Goal: Information Seeking & Learning: Learn about a topic

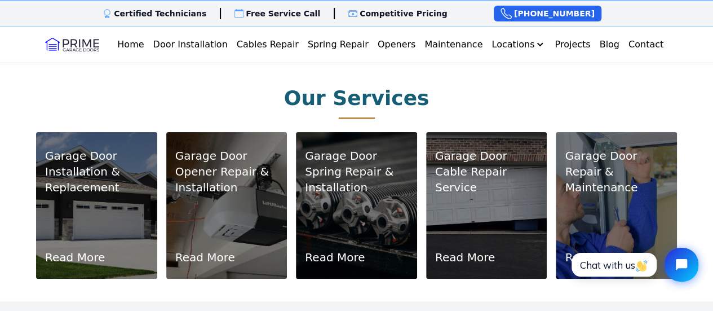
scroll to position [676, 0]
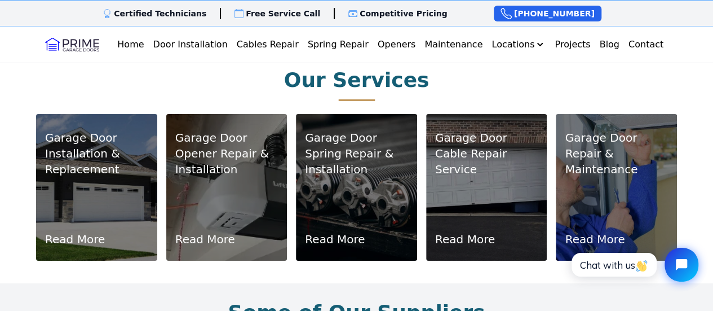
click at [238, 161] on p "Opener Repair & Installation" at bounding box center [226, 161] width 103 height 32
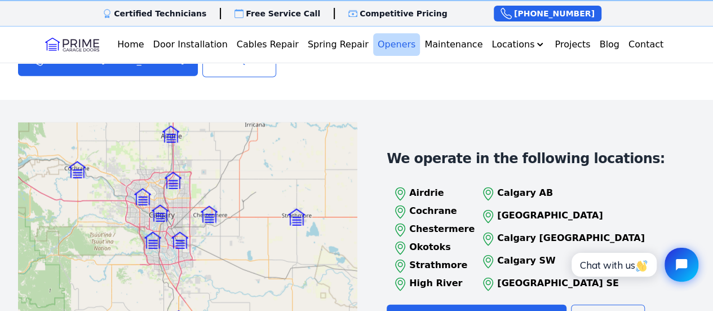
scroll to position [1353, 0]
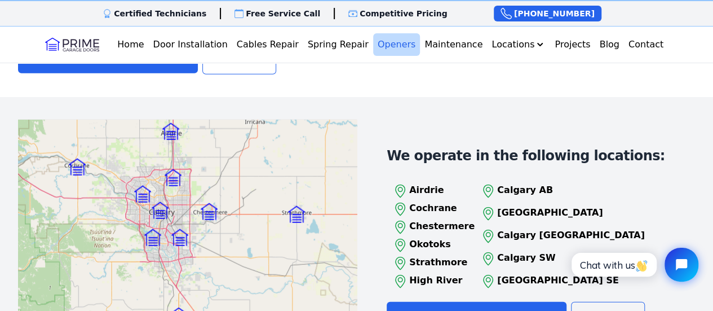
click at [522, 183] on p "Calgary AB" at bounding box center [571, 190] width 148 height 14
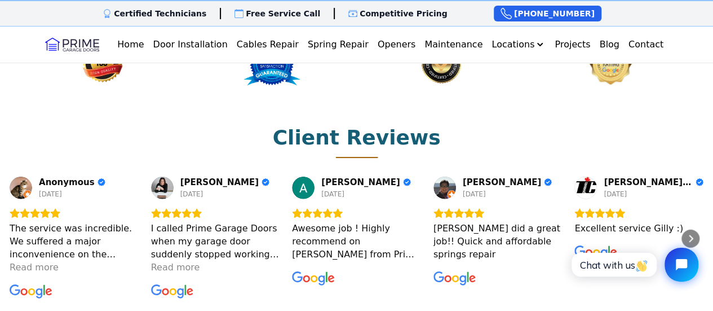
scroll to position [1522, 0]
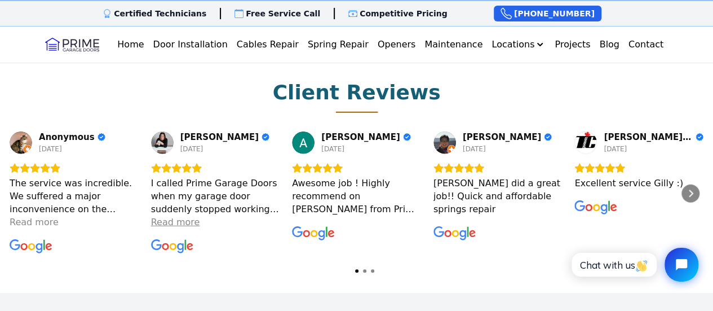
click at [184, 215] on div "Read more" at bounding box center [175, 221] width 49 height 13
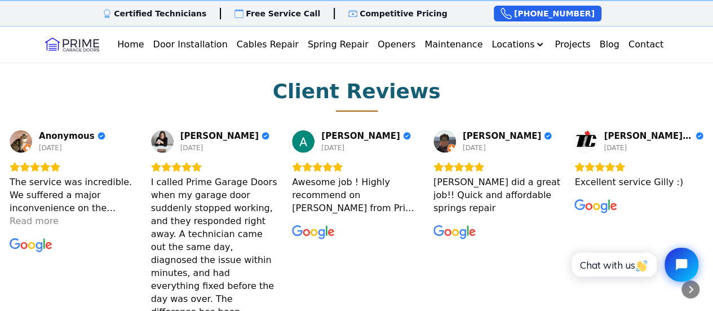
scroll to position [1465, 0]
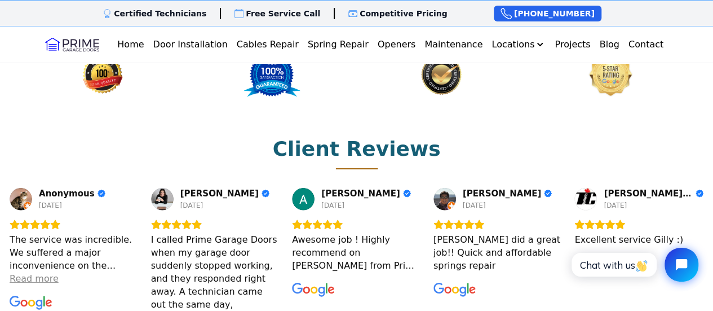
click at [30, 272] on div "Read more" at bounding box center [34, 278] width 49 height 13
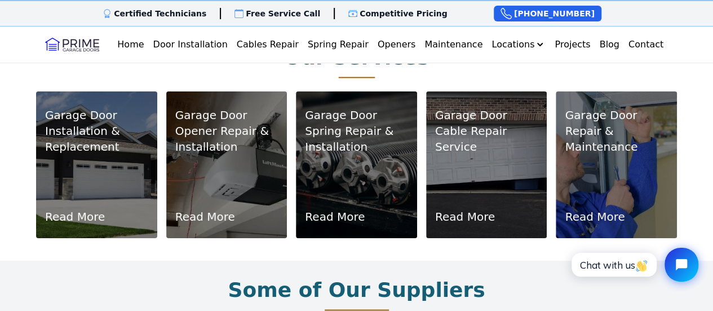
scroll to position [676, 0]
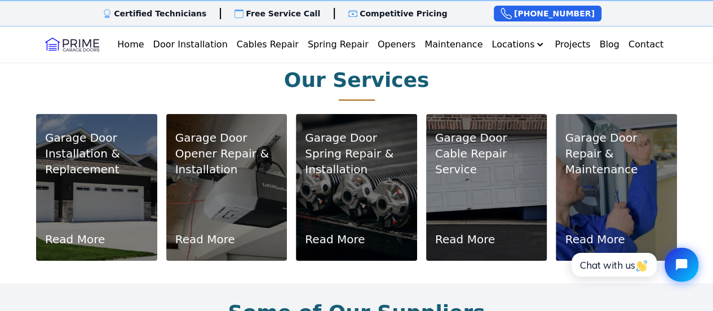
click at [467, 231] on link "Read More" at bounding box center [465, 239] width 60 height 16
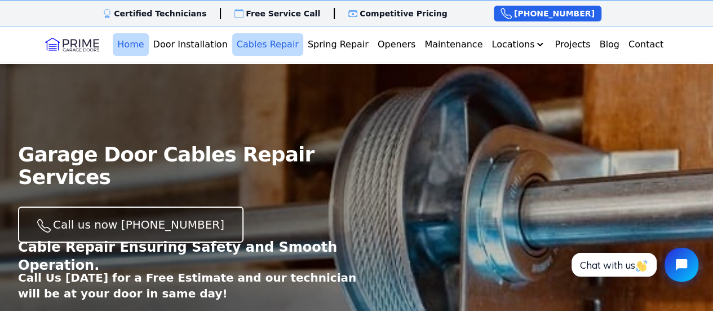
click at [139, 43] on link "Home" at bounding box center [131, 44] width 36 height 23
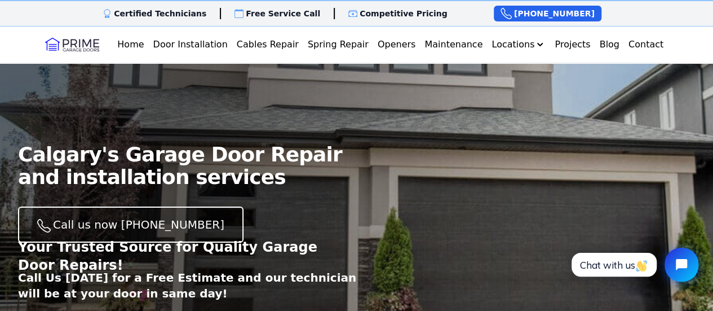
click at [360, 16] on p "Competitive Pricing" at bounding box center [404, 13] width 88 height 11
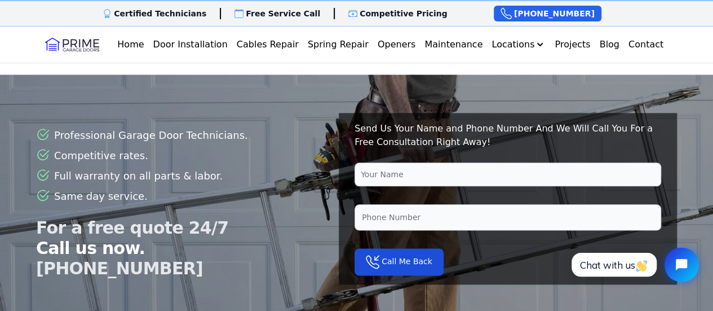
scroll to position [2587, 0]
